Goal: Task Accomplishment & Management: Manage account settings

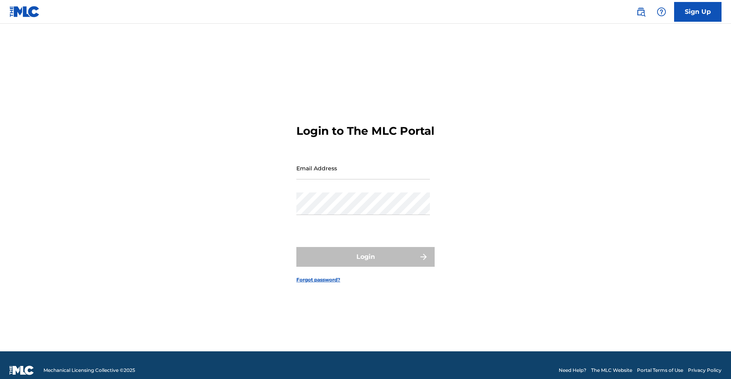
drag, startPoint x: 0, startPoint y: 0, endPoint x: 328, endPoint y: 179, distance: 373.7
click at [328, 179] on input "Email Address" at bounding box center [363, 168] width 134 height 23
type input "[EMAIL_ADDRESS][DOMAIN_NAME]"
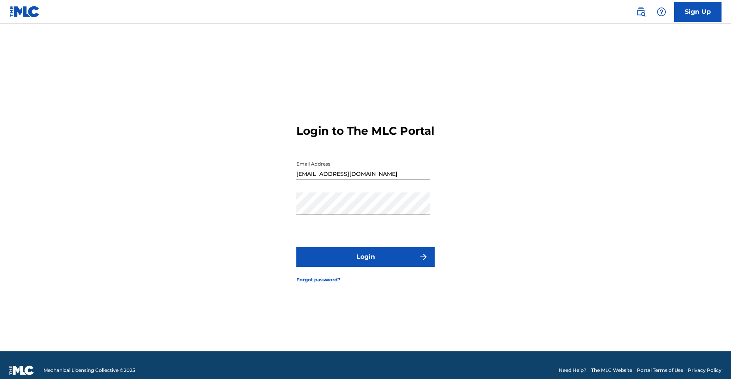
click at [348, 265] on button "Login" at bounding box center [365, 257] width 138 height 20
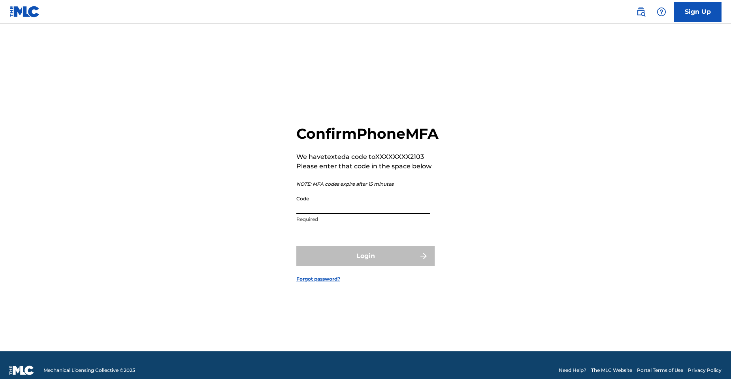
click at [317, 214] on input "Code" at bounding box center [363, 203] width 134 height 23
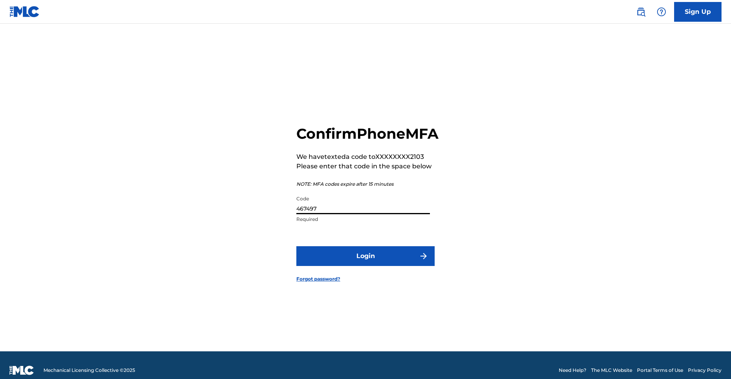
type input "467497"
click at [341, 262] on button "Login" at bounding box center [365, 256] width 138 height 20
